Goal: Task Accomplishment & Management: Manage account settings

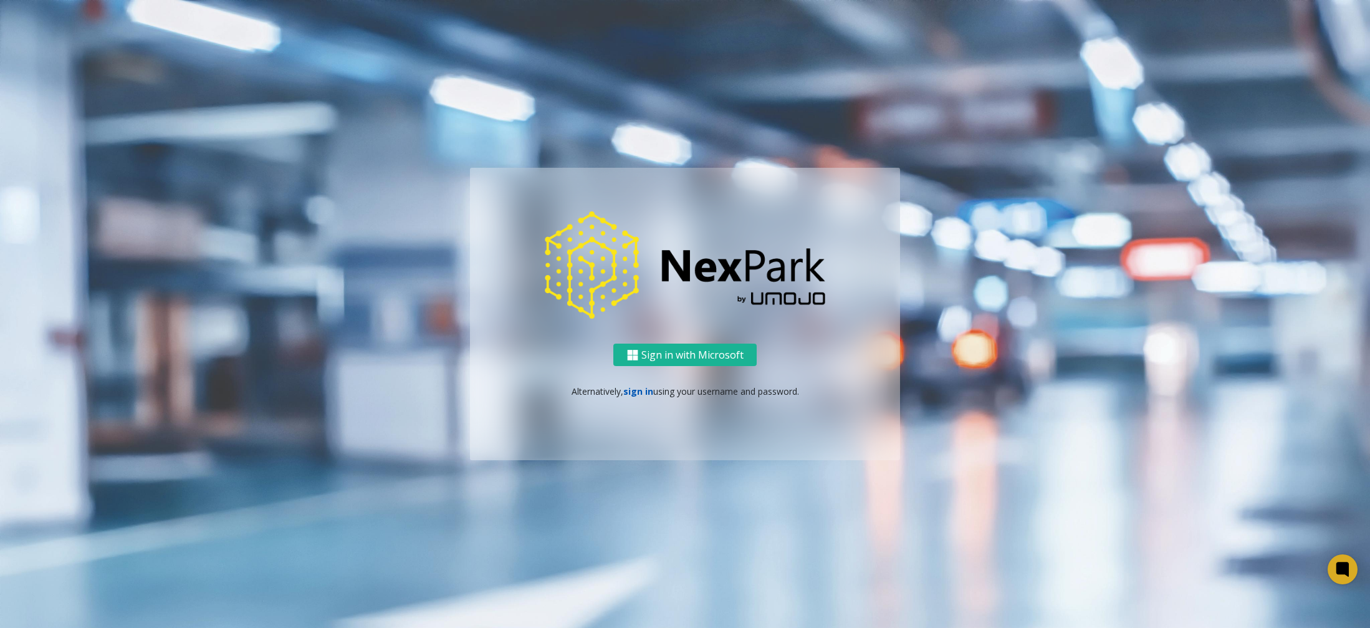
click at [633, 387] on link "sign in" at bounding box center [639, 391] width 30 height 12
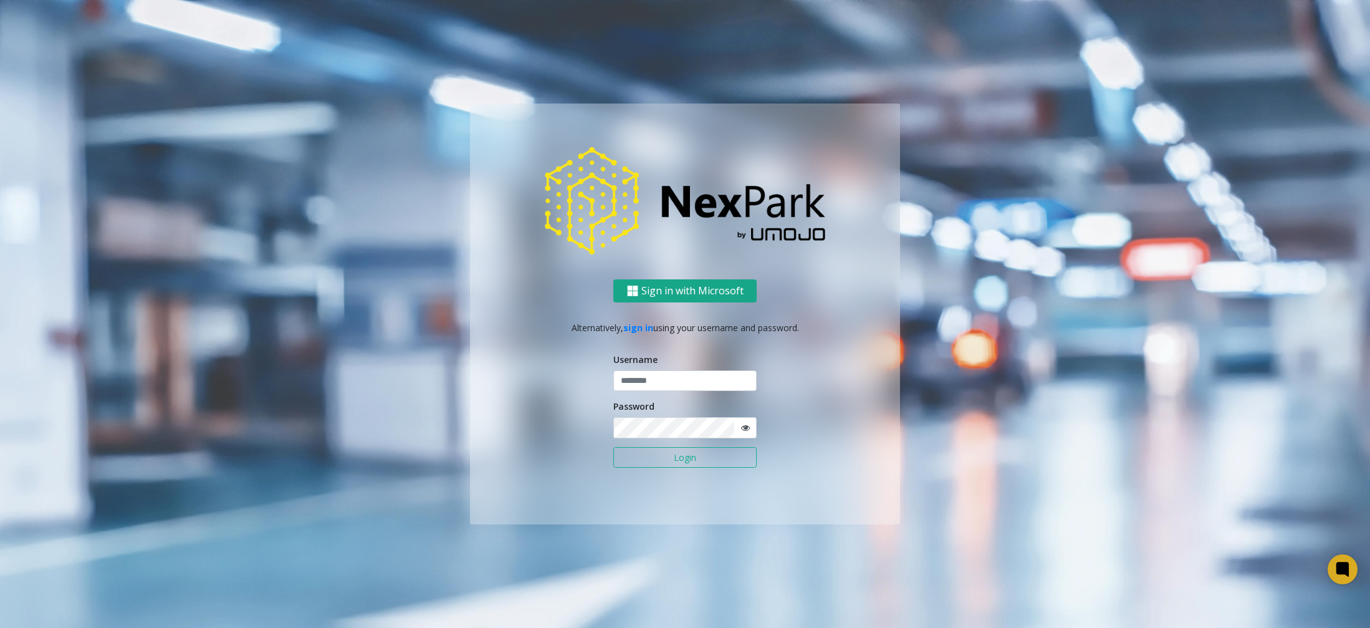
click at [660, 293] on button "Sign in with Microsoft" at bounding box center [685, 290] width 143 height 23
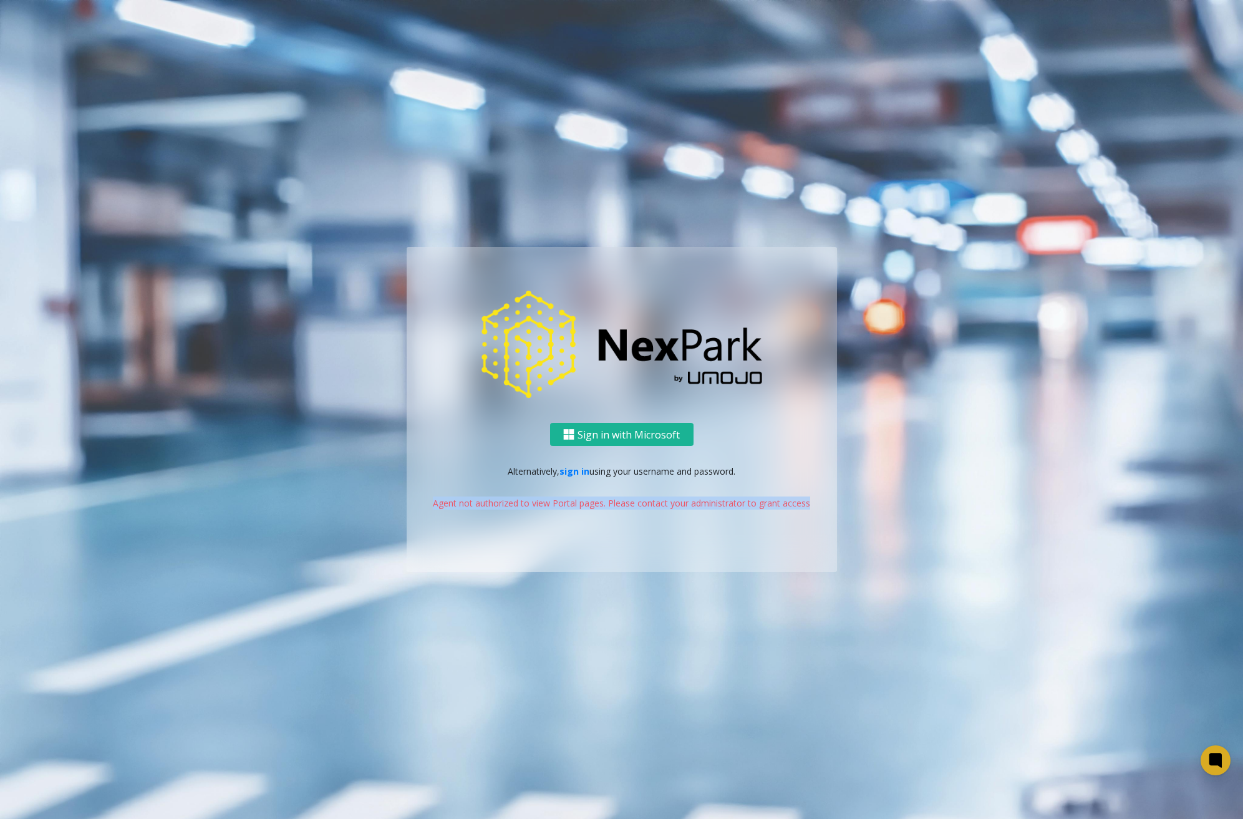
drag, startPoint x: 821, startPoint y: 503, endPoint x: 424, endPoint y: 516, distance: 396.8
click at [424, 516] on div "Sign in with Microsoft Alternatively, sign in using your username and password.…" at bounding box center [622, 497] width 430 height 149
click at [572, 597] on ng-component "Sign in with Microsoft Alternatively, sign in using your username and password.…" at bounding box center [621, 409] width 1243 height 819
click at [608, 436] on button "Sign in with Microsoft" at bounding box center [621, 434] width 143 height 23
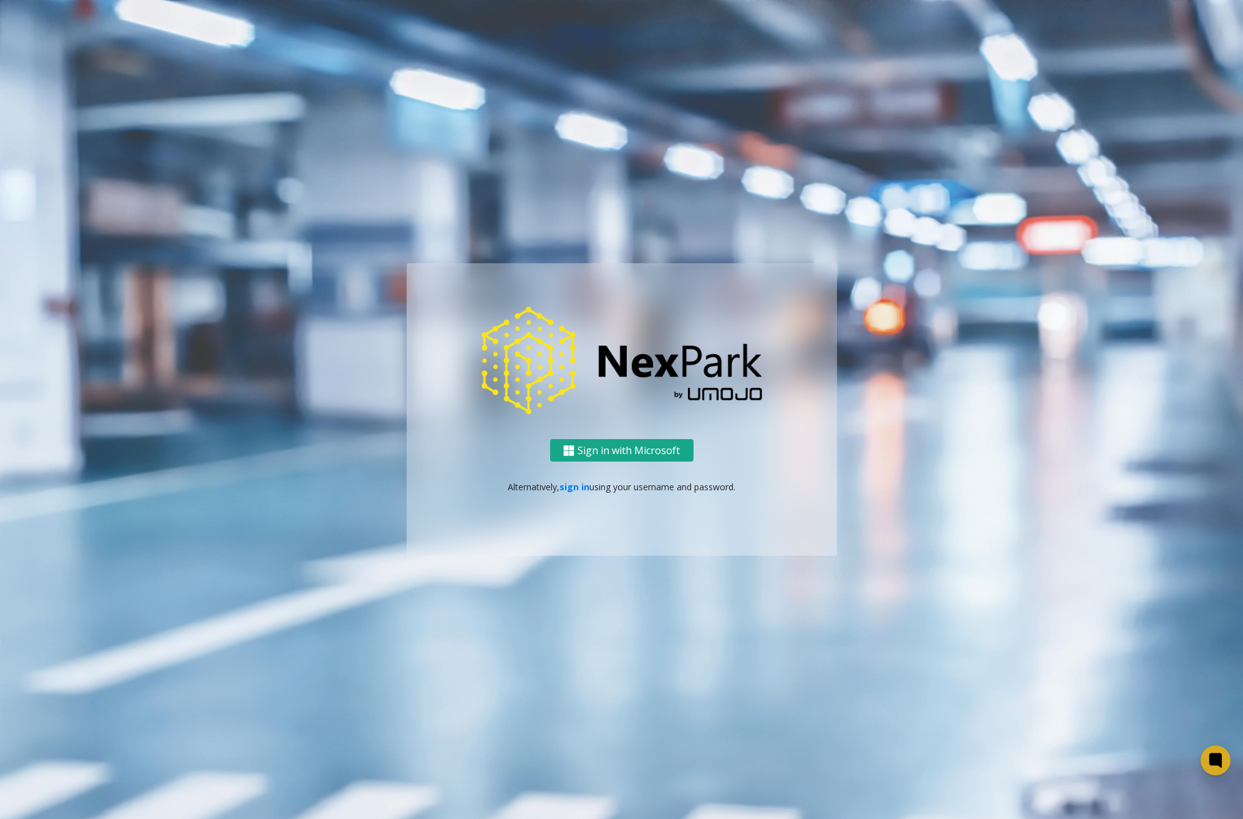
click at [648, 451] on button "Sign in with Microsoft" at bounding box center [621, 450] width 143 height 23
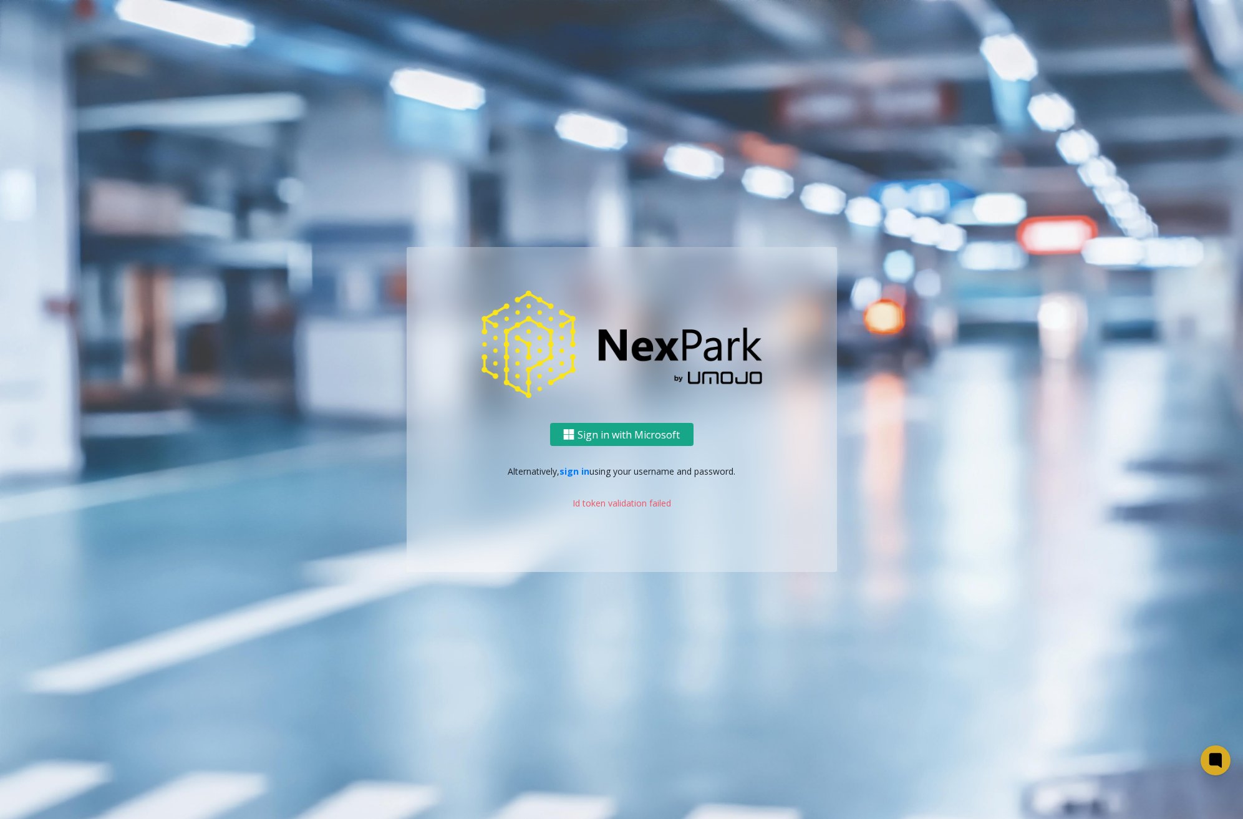
click at [650, 436] on button "Sign in with Microsoft" at bounding box center [621, 434] width 143 height 23
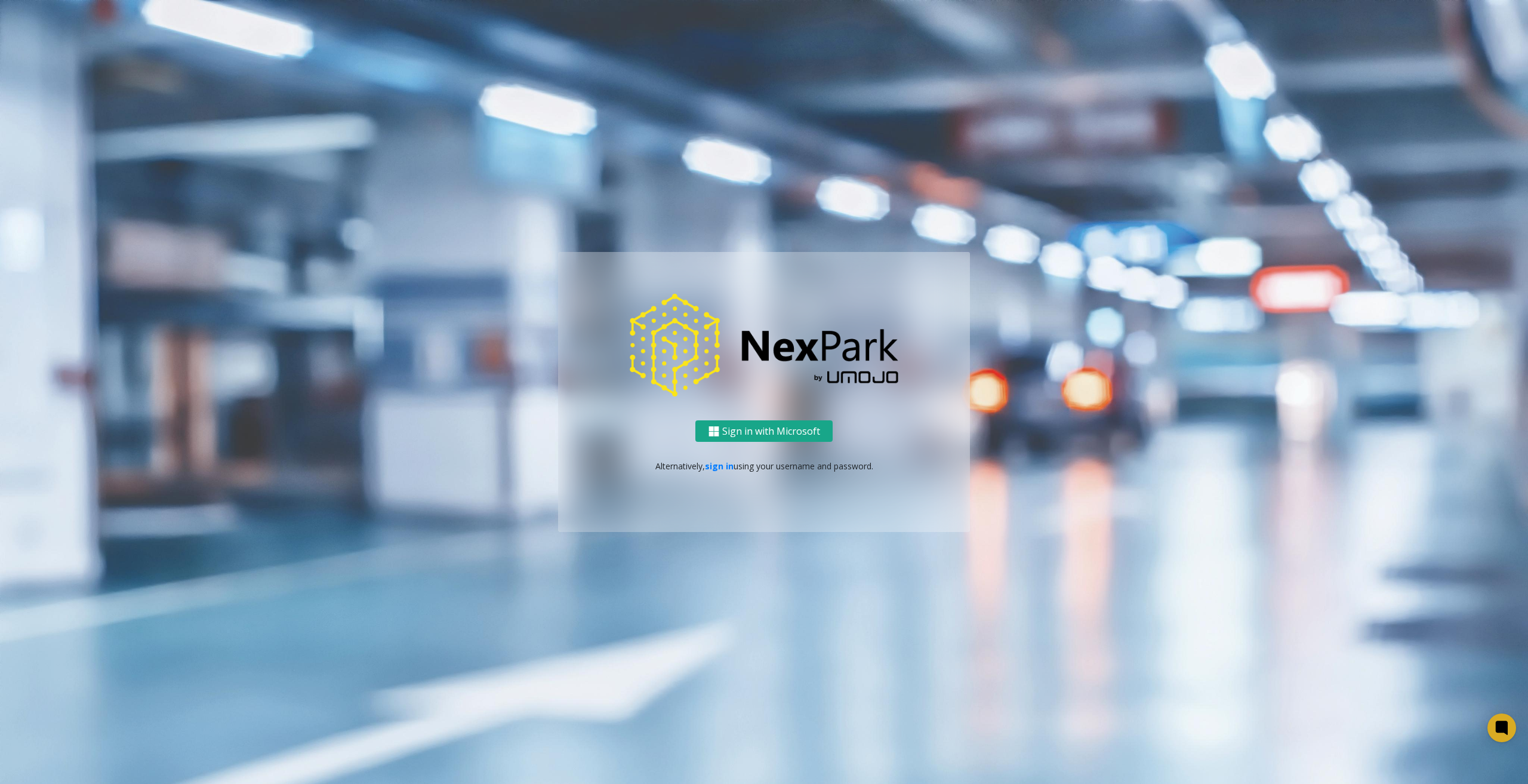
click at [746, 427] on button "Sign in with Microsoft" at bounding box center [763, 431] width 137 height 22
